Goal: Information Seeking & Learning: Learn about a topic

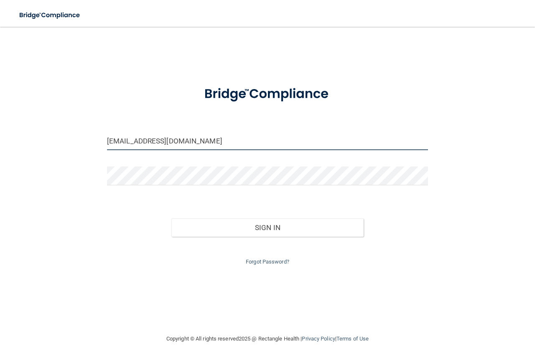
click at [175, 145] on input "ashreve@ejndds.com" at bounding box center [267, 140] width 321 height 19
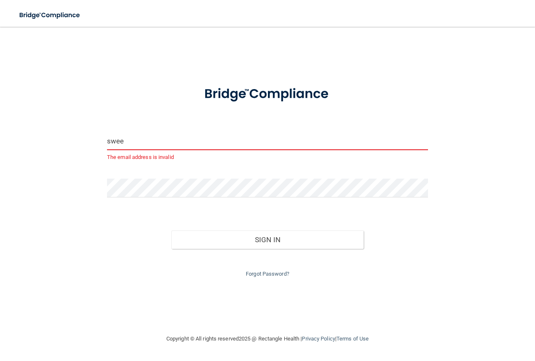
type input "[EMAIL_ADDRESS][DOMAIN_NAME]"
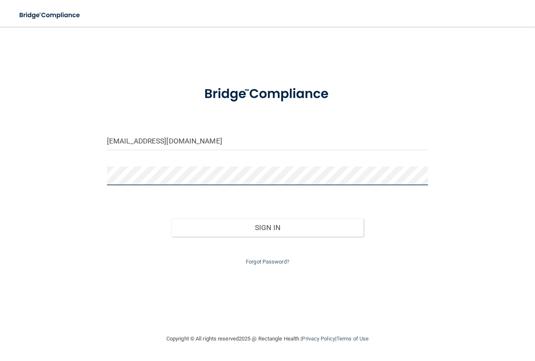
click at [171, 218] on button "Sign In" at bounding box center [267, 227] width 193 height 18
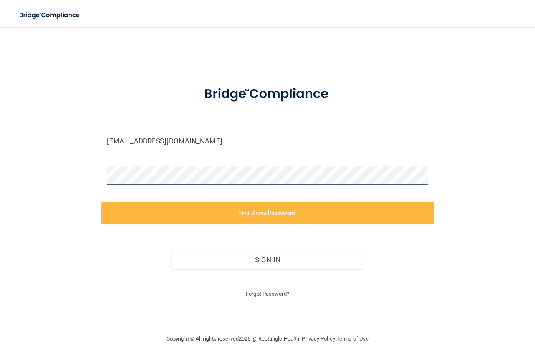
click at [71, 161] on div "sweeney_jamie@aol.com Invalid email/password. You don't have permission to acce…" at bounding box center [267, 180] width 501 height 290
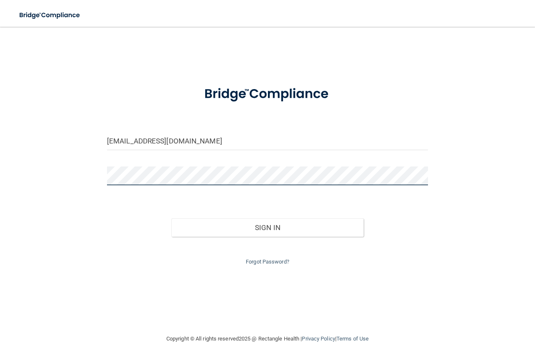
click at [171, 218] on button "Sign In" at bounding box center [267, 227] width 193 height 18
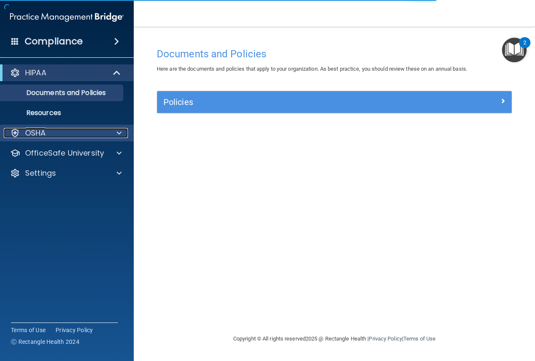
click at [68, 132] on div "OSHA" at bounding box center [56, 133] width 104 height 10
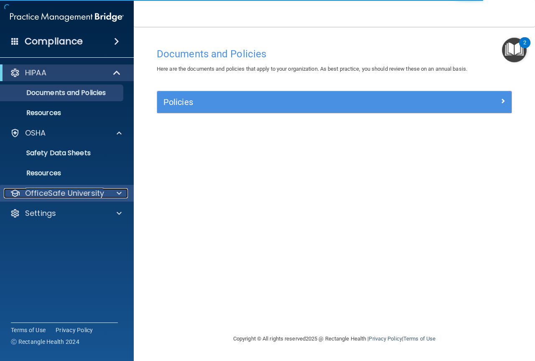
click at [53, 196] on p "OfficeSafe University" at bounding box center [64, 193] width 79 height 10
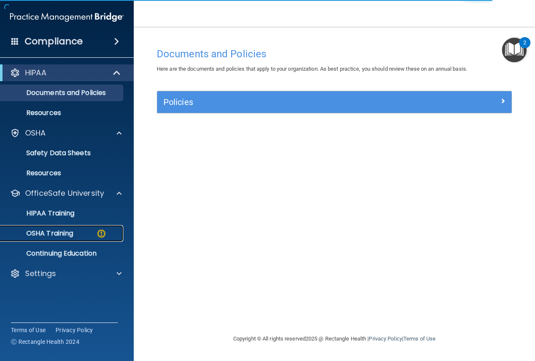
click at [54, 234] on p "OSHA Training" at bounding box center [39, 233] width 68 height 8
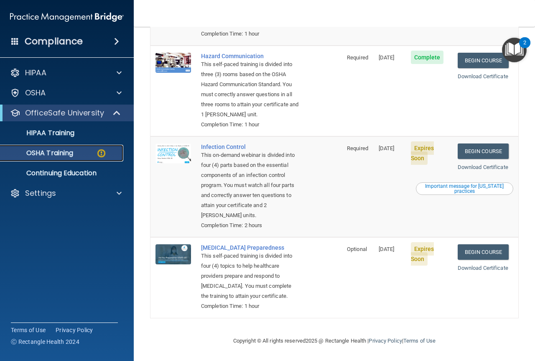
scroll to position [204, 0]
click at [478, 143] on link "Begin Course" at bounding box center [482, 150] width 51 height 15
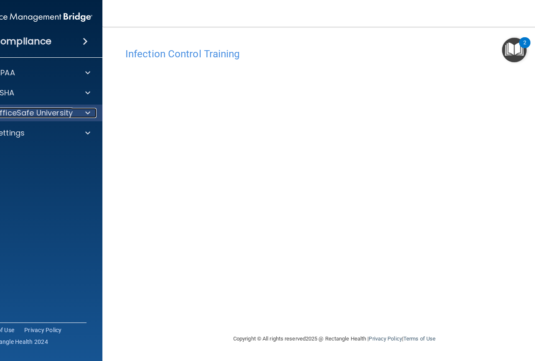
click at [34, 111] on p "OfficeSafe University" at bounding box center [33, 113] width 79 height 10
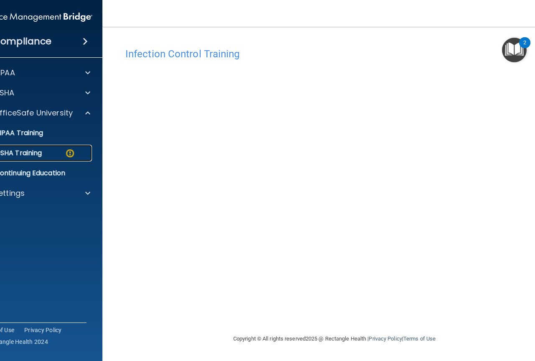
click at [25, 153] on p "OSHA Training" at bounding box center [8, 153] width 68 height 8
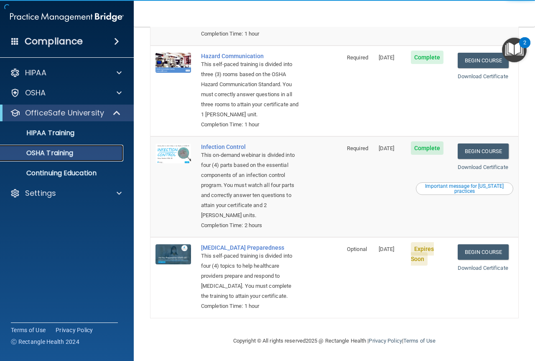
scroll to position [180, 0]
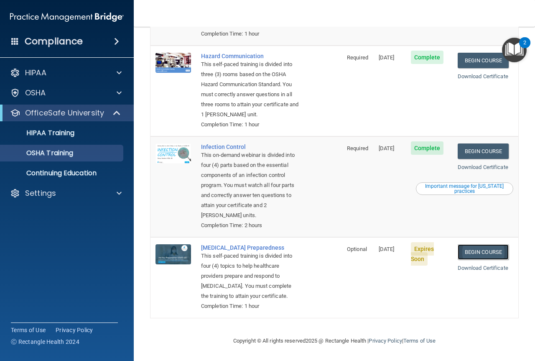
click at [472, 247] on link "Begin Course" at bounding box center [482, 251] width 51 height 15
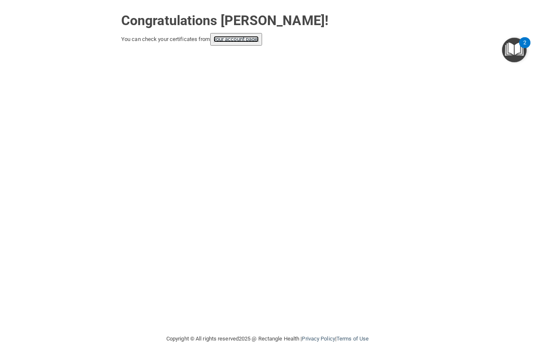
click at [249, 39] on link "your account page!" at bounding box center [236, 39] width 46 height 6
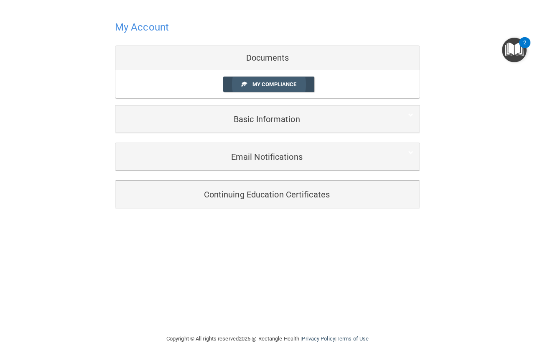
click at [284, 84] on span "My Compliance" at bounding box center [274, 84] width 44 height 6
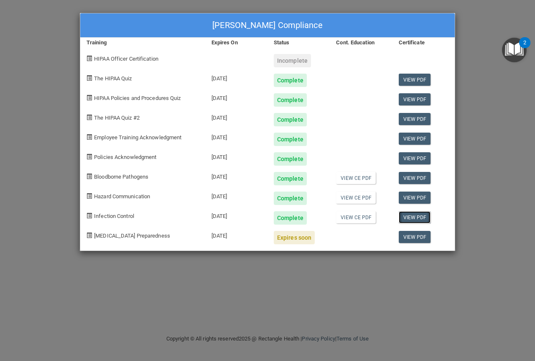
click at [401, 216] on link "View PDF" at bounding box center [415, 217] width 32 height 12
click at [81, 2] on div "[PERSON_NAME] Compliance Training Expires On Status Cont. Education Certificate…" at bounding box center [267, 180] width 535 height 361
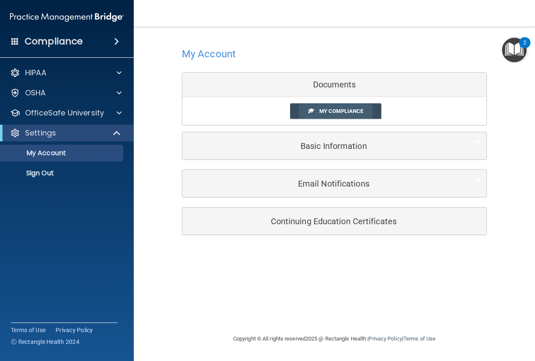
click at [350, 114] on link "My Compliance" at bounding box center [335, 110] width 91 height 15
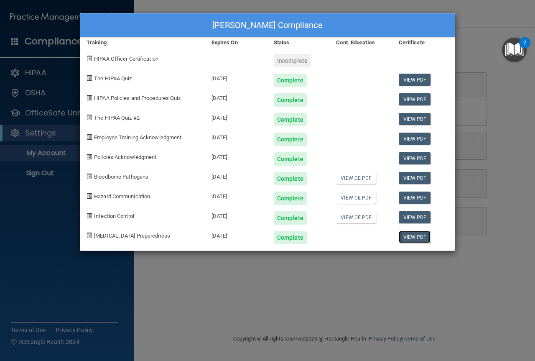
click at [416, 240] on link "View PDF" at bounding box center [415, 237] width 32 height 12
